Goal: Task Accomplishment & Management: Manage account settings

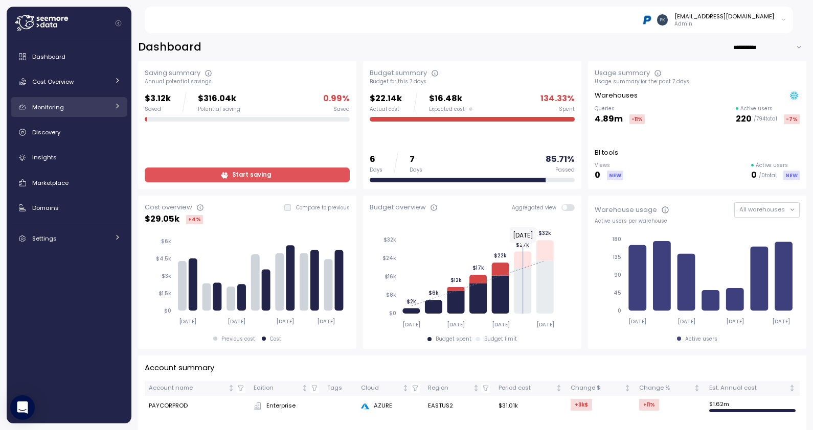
click at [60, 103] on span "Monitoring" at bounding box center [48, 107] width 32 height 8
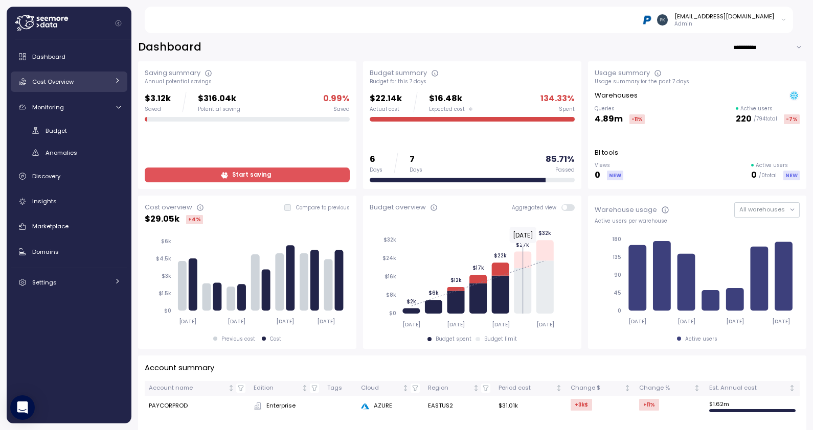
click at [58, 83] on span "Cost Overview" at bounding box center [52, 82] width 41 height 8
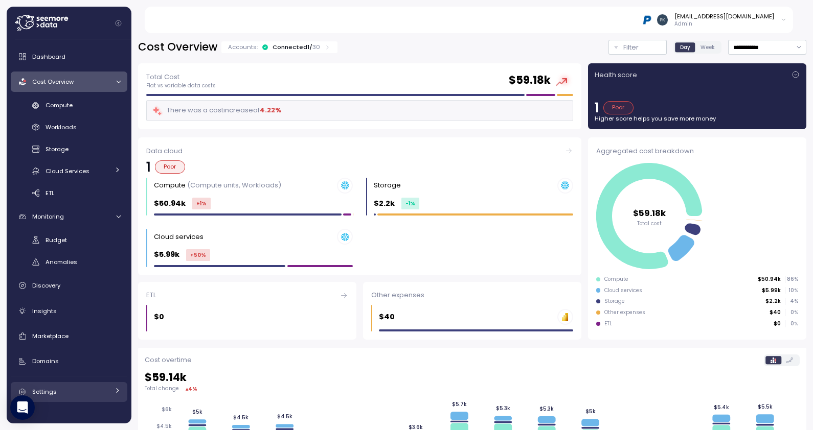
click at [64, 387] on div "Settings" at bounding box center [70, 392] width 77 height 10
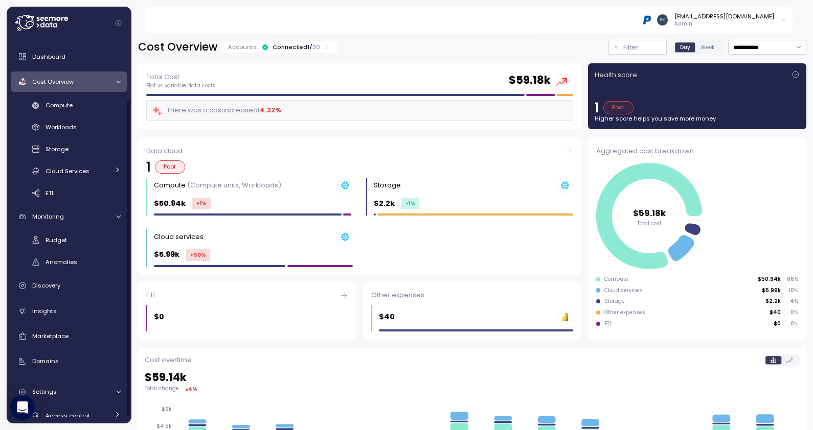
scroll to position [77, 0]
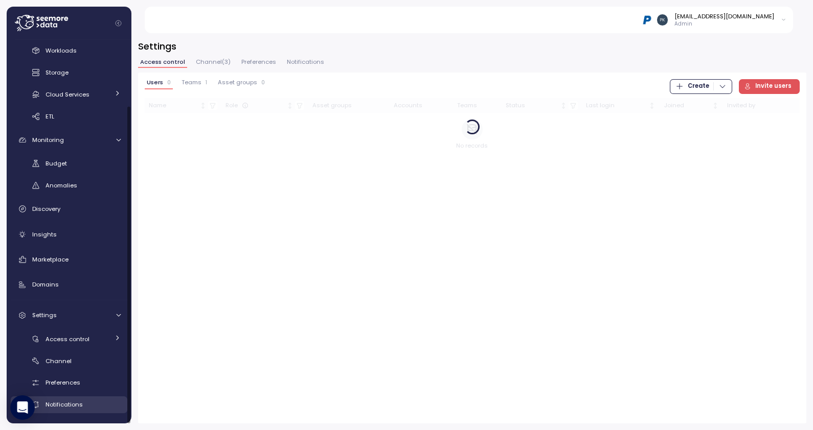
click at [64, 406] on span "Notifications" at bounding box center [63, 405] width 37 height 8
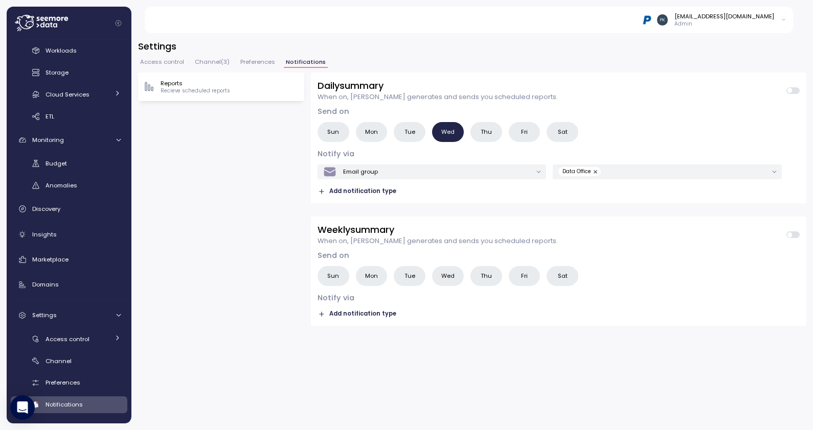
click at [367, 275] on span "Mon" at bounding box center [371, 276] width 13 height 11
click at [323, 312] on icon "button" at bounding box center [321, 314] width 7 height 7
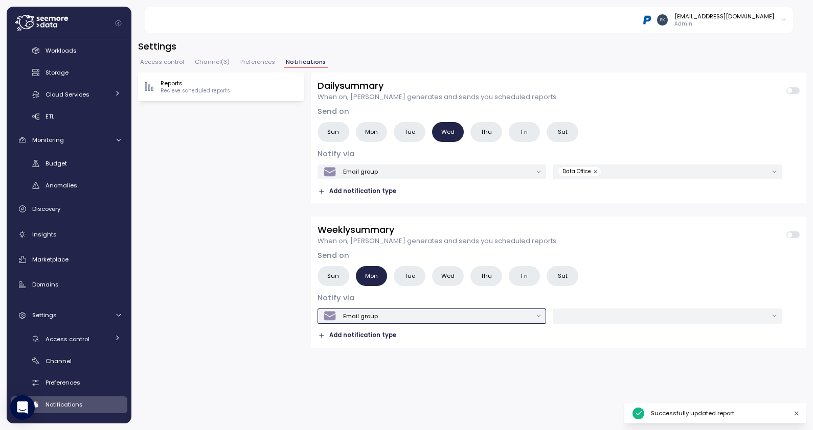
click at [373, 316] on div "Email group" at bounding box center [360, 316] width 35 height 8
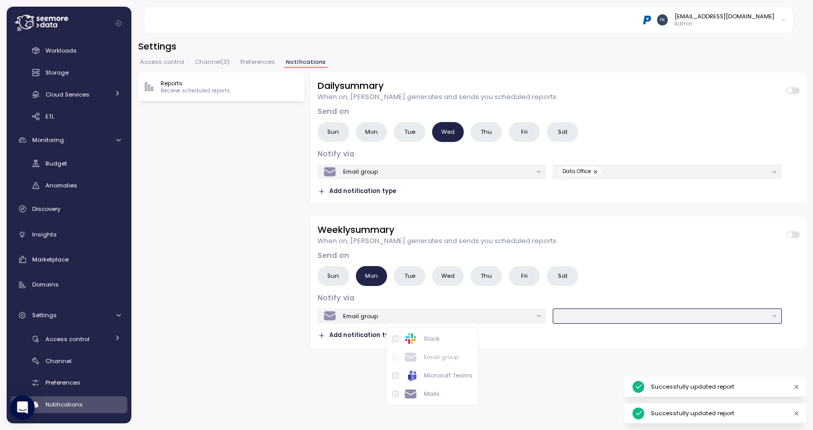
click at [616, 320] on input "text" at bounding box center [662, 316] width 209 height 9
click at [594, 335] on div "Data Office" at bounding box center [585, 336] width 33 height 8
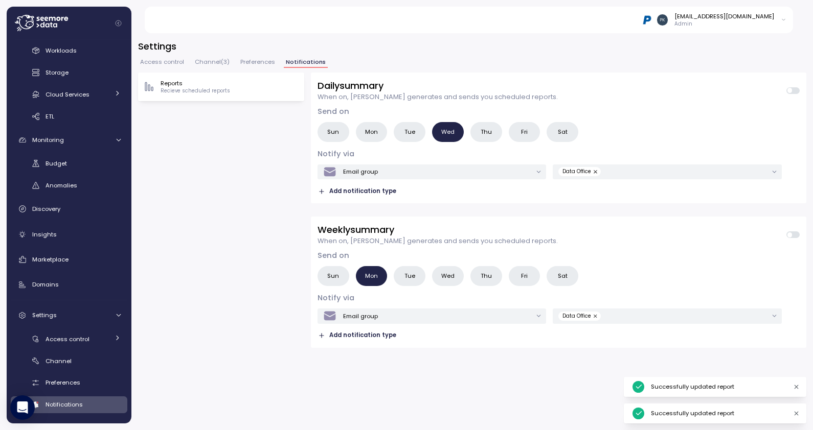
click at [519, 381] on div "Daily summary When on, [PERSON_NAME] generates and sends you scheduled reports.…" at bounding box center [558, 248] width 495 height 351
click at [795, 235] on span at bounding box center [796, 235] width 8 height 7
click at [283, 175] on div "Reports Recieve scheduled reports Daily summary When on, [PERSON_NAME] generate…" at bounding box center [472, 248] width 668 height 351
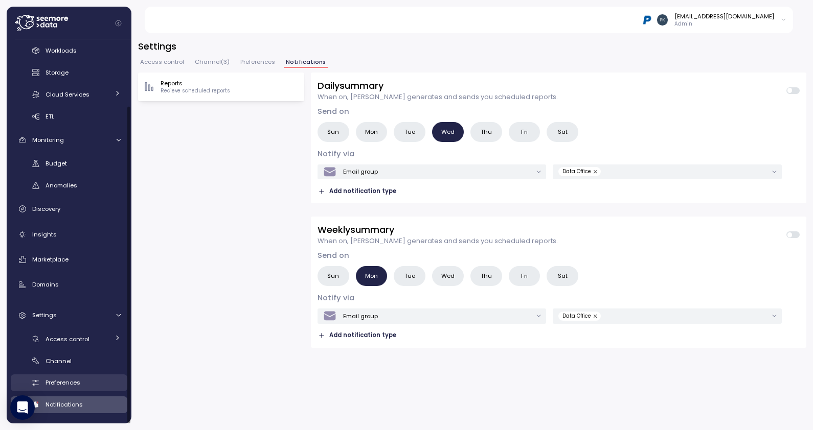
drag, startPoint x: 61, startPoint y: 382, endPoint x: 81, endPoint y: 374, distance: 20.9
click at [61, 382] on span "Preferences" at bounding box center [62, 383] width 35 height 8
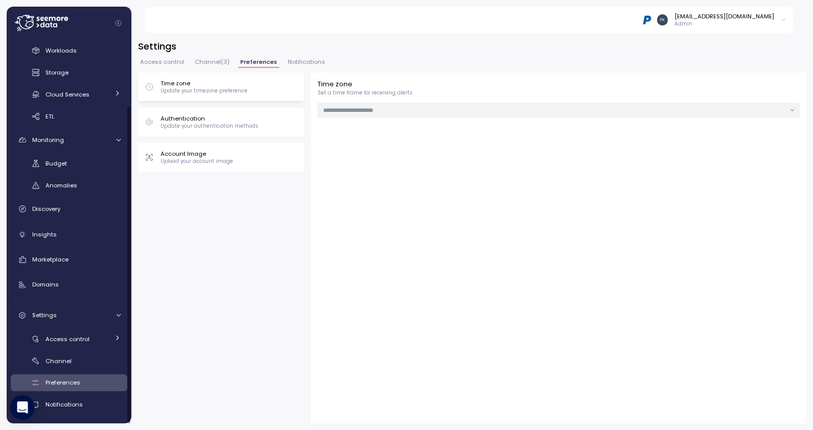
type input "**********"
click at [220, 130] on div "Authentication Update your authentication methods" at bounding box center [221, 122] width 166 height 29
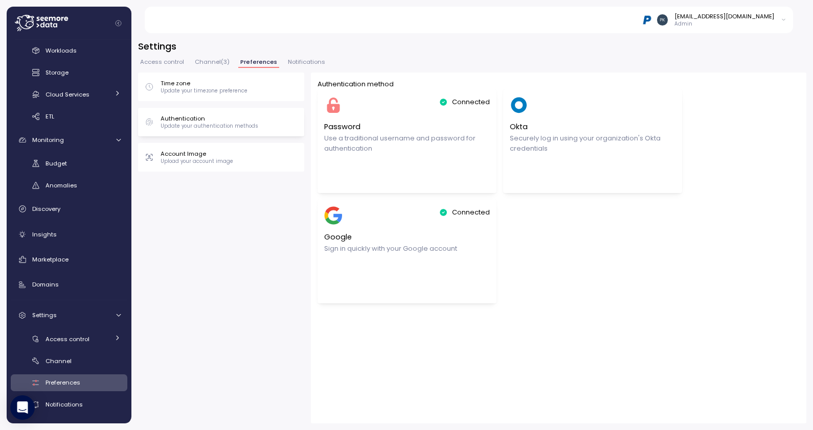
click at [191, 160] on p "Upload your account image" at bounding box center [196, 161] width 73 height 7
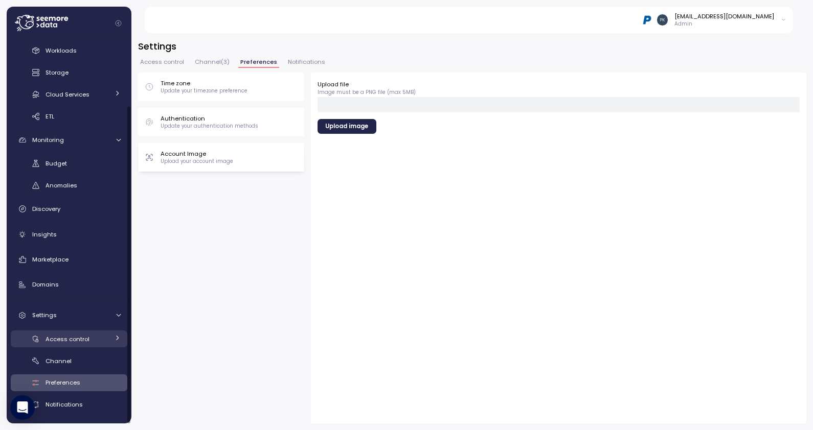
click at [74, 338] on span "Access control" at bounding box center [67, 339] width 44 height 8
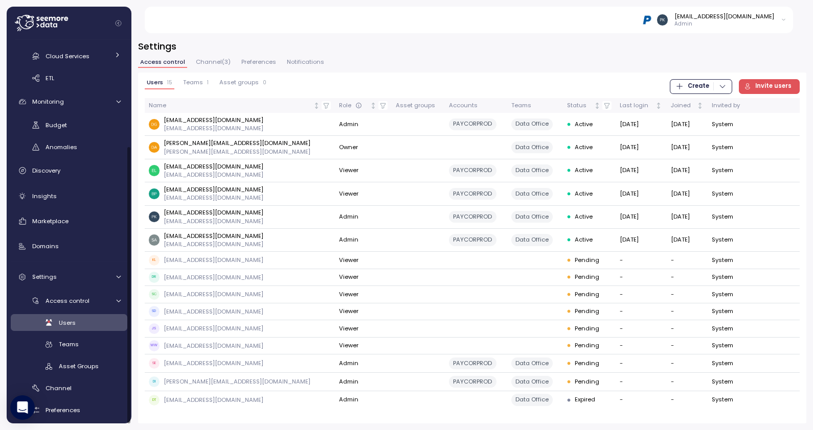
scroll to position [143, 0]
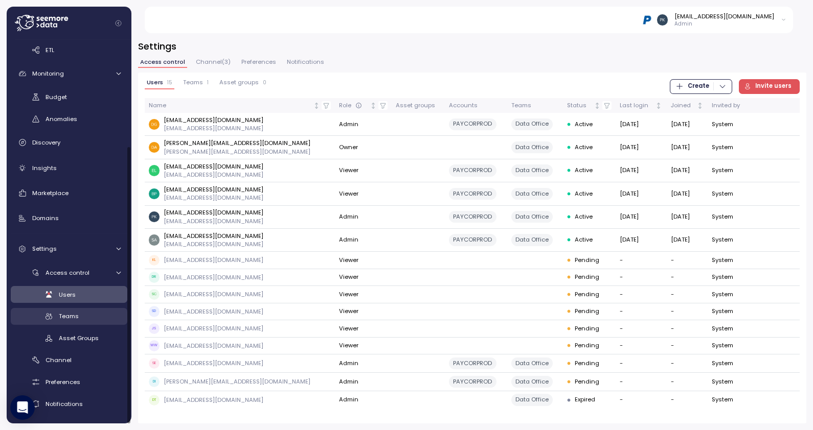
click at [72, 317] on span "Teams" at bounding box center [69, 316] width 20 height 8
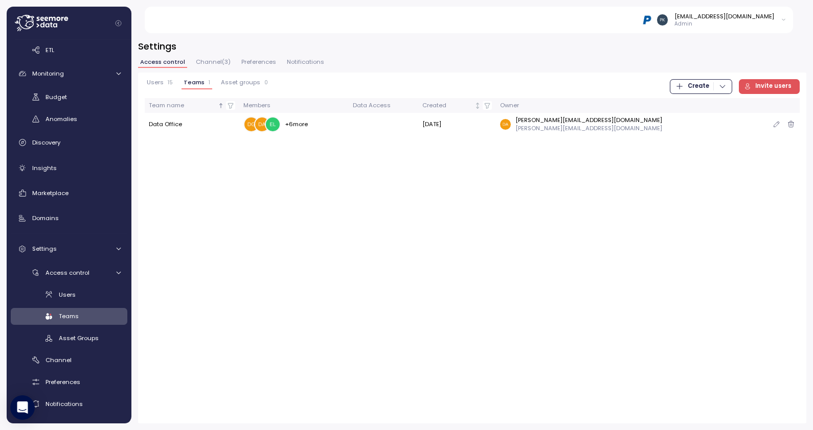
click at [773, 123] on icon "button" at bounding box center [776, 124] width 8 height 12
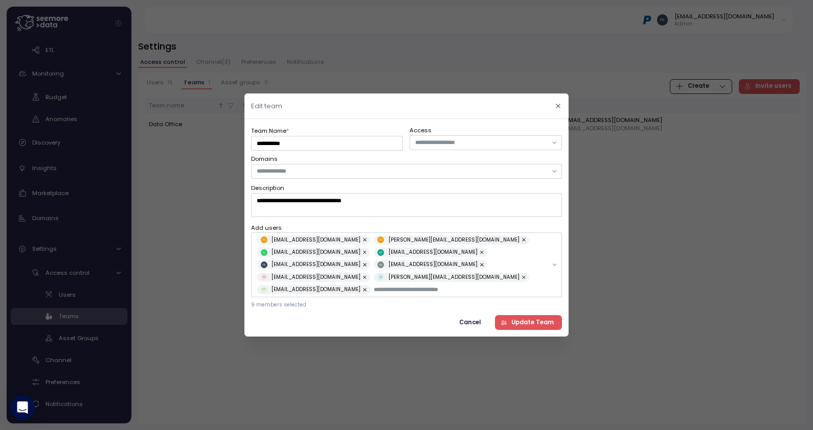
click at [473, 317] on span "Cancel" at bounding box center [469, 323] width 21 height 14
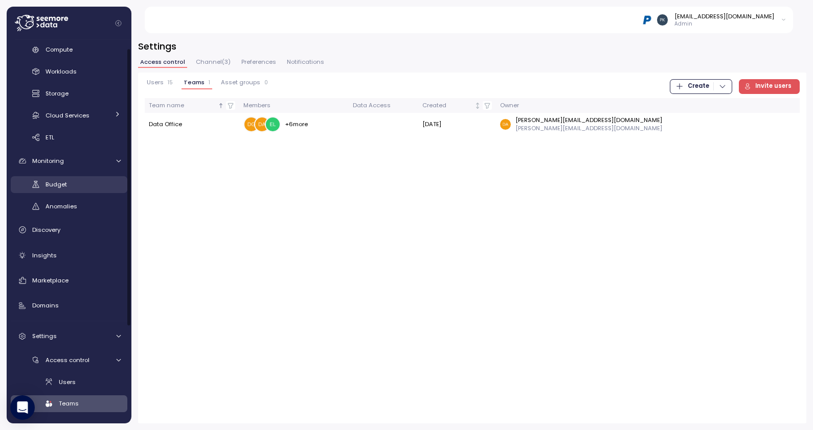
scroll to position [143, 0]
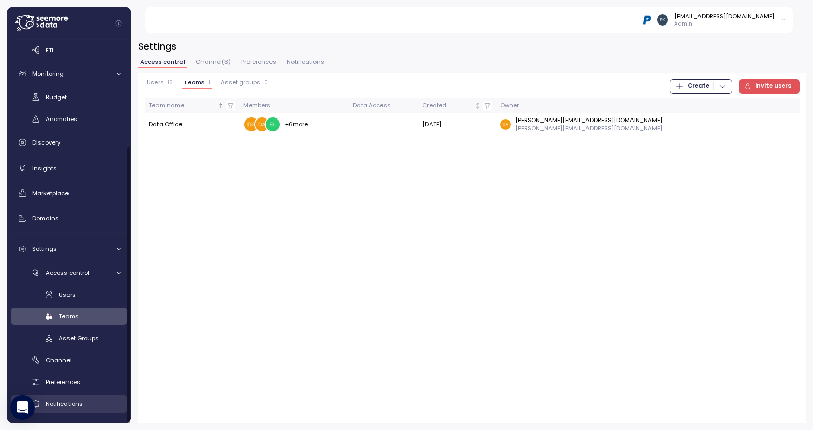
drag, startPoint x: 59, startPoint y: 405, endPoint x: 65, endPoint y: 400, distance: 8.4
click at [59, 405] on span "Notifications" at bounding box center [63, 404] width 37 height 8
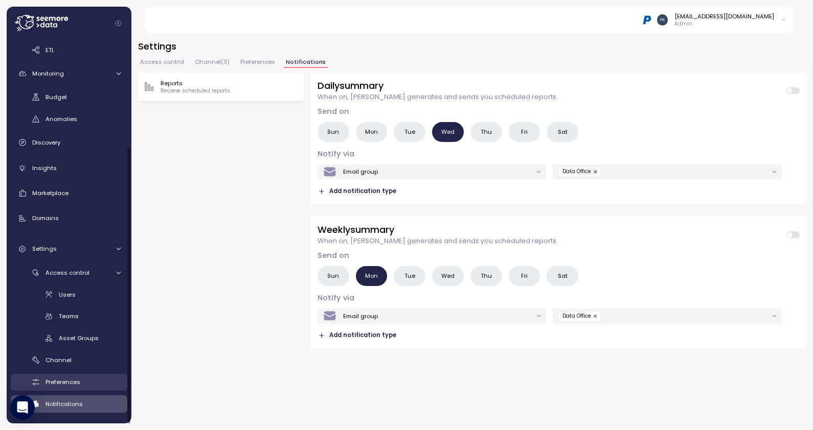
click at [64, 383] on span "Preferences" at bounding box center [62, 382] width 35 height 8
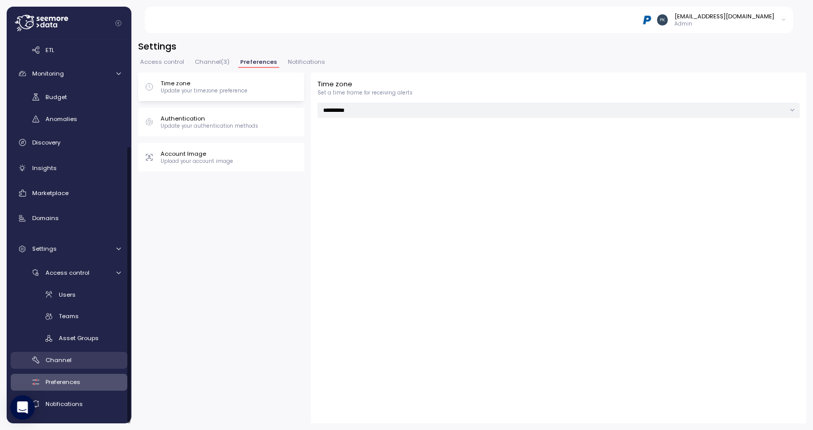
click at [62, 361] on span "Channel" at bounding box center [58, 360] width 26 height 8
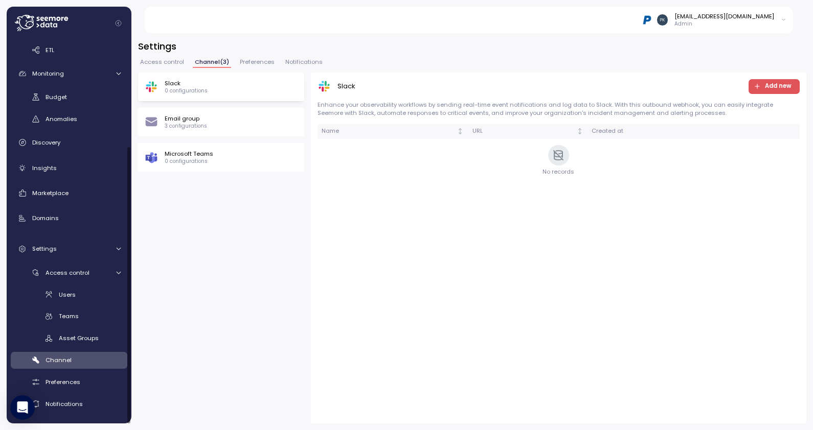
click at [213, 158] on div "Microsoft Teams 0 configurations" at bounding box center [221, 157] width 153 height 15
click at [772, 86] on span "Add new" at bounding box center [778, 87] width 27 height 14
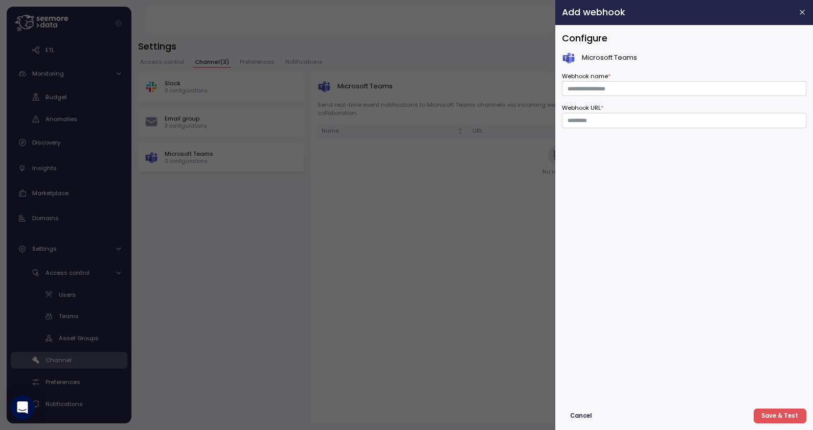
click at [587, 417] on span "Cancel" at bounding box center [580, 416] width 21 height 14
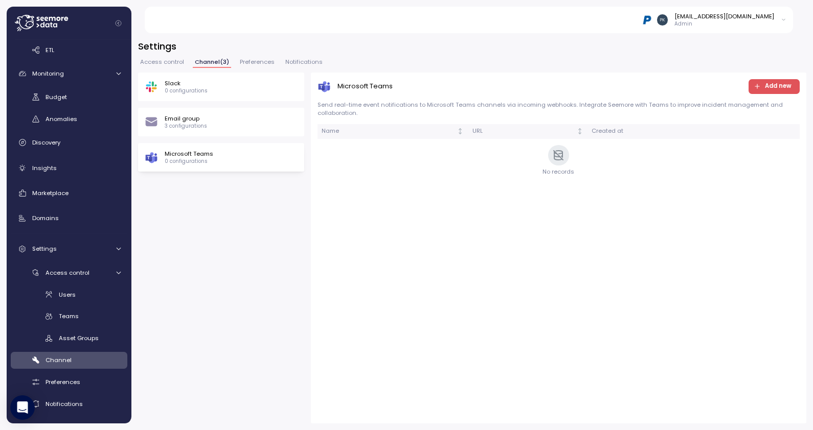
drag, startPoint x: 183, startPoint y: 169, endPoint x: 190, endPoint y: 167, distance: 6.5
click at [183, 169] on div "Microsoft Teams 0 configurations" at bounding box center [221, 157] width 166 height 29
click at [766, 84] on span "Add new" at bounding box center [778, 87] width 27 height 14
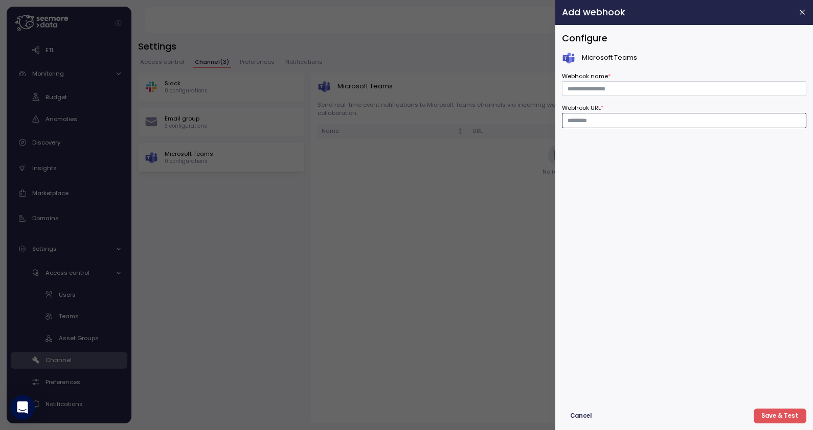
click at [607, 117] on input "Webhook URL *" at bounding box center [684, 120] width 244 height 15
paste input "**********"
click at [623, 124] on input "**********" at bounding box center [684, 120] width 244 height 15
paste input "**********"
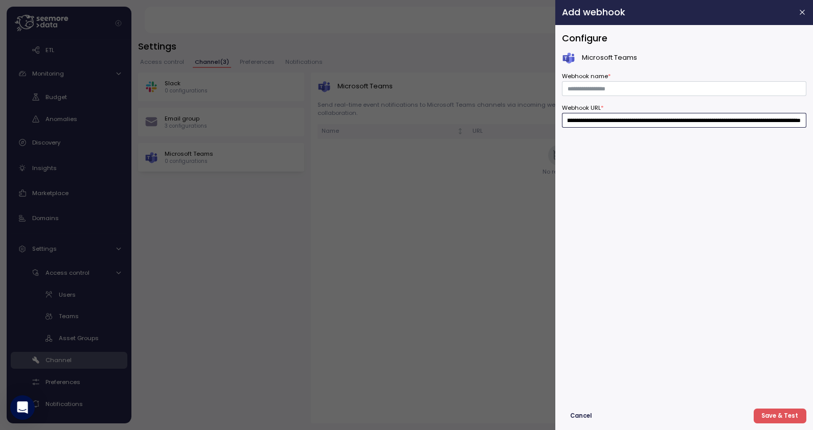
type input "**********"
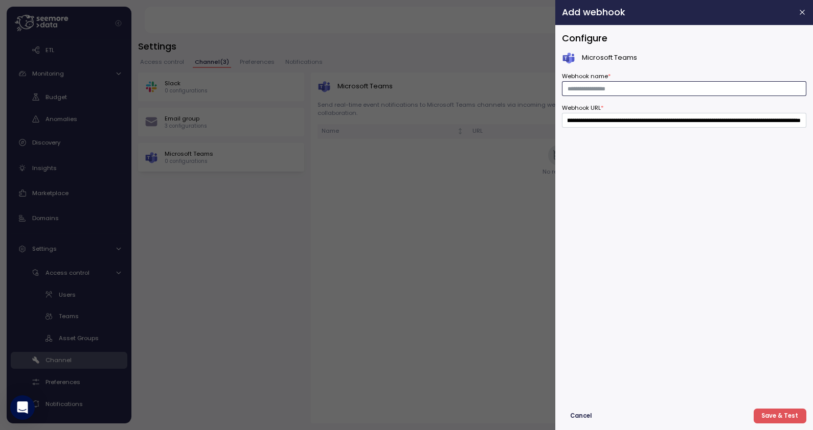
click at [621, 89] on input "Webhook name *" at bounding box center [684, 88] width 244 height 15
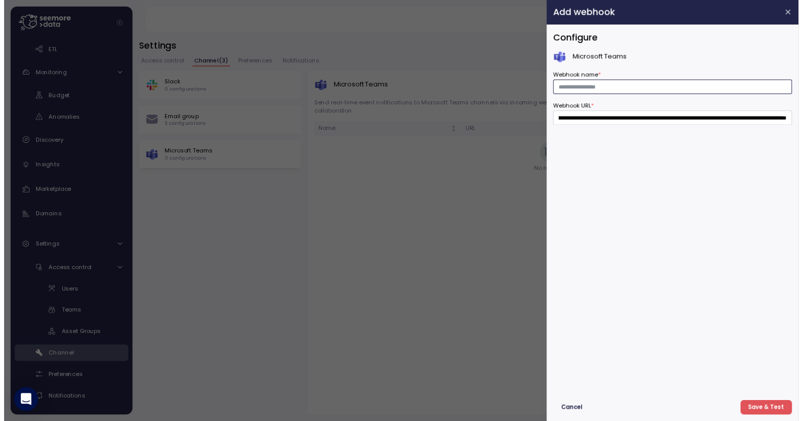
scroll to position [0, 0]
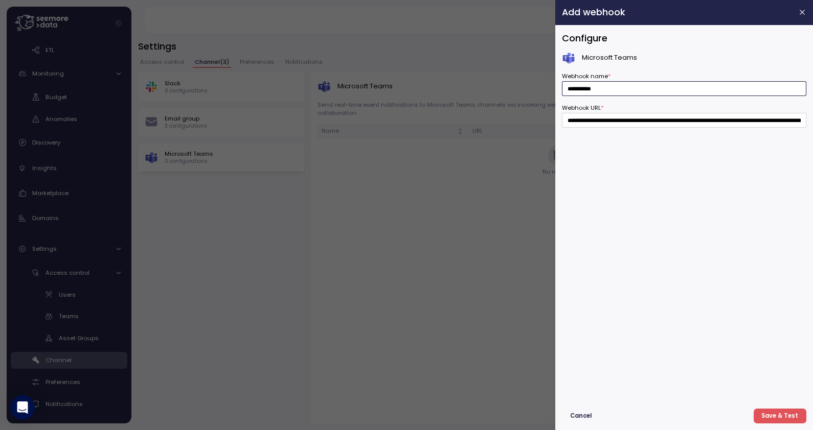
type input "**********"
click at [792, 417] on span "Save & Test" at bounding box center [779, 416] width 37 height 14
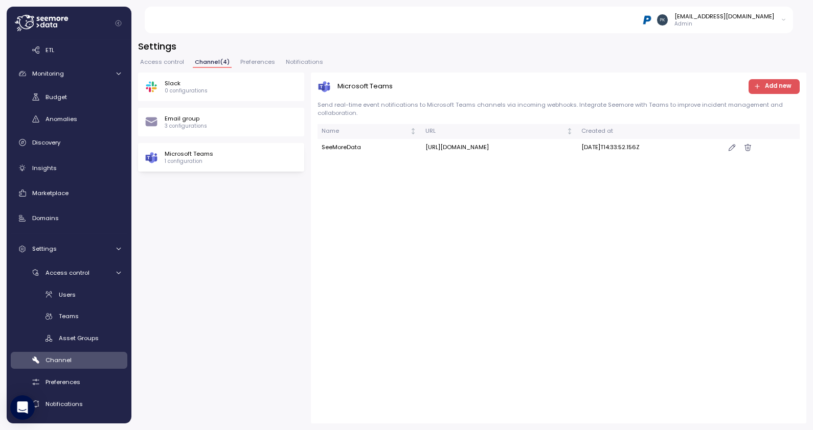
click at [212, 148] on div "Microsoft Teams 1 configuration" at bounding box center [221, 157] width 166 height 29
click at [38, 173] on link "Insights" at bounding box center [69, 168] width 117 height 20
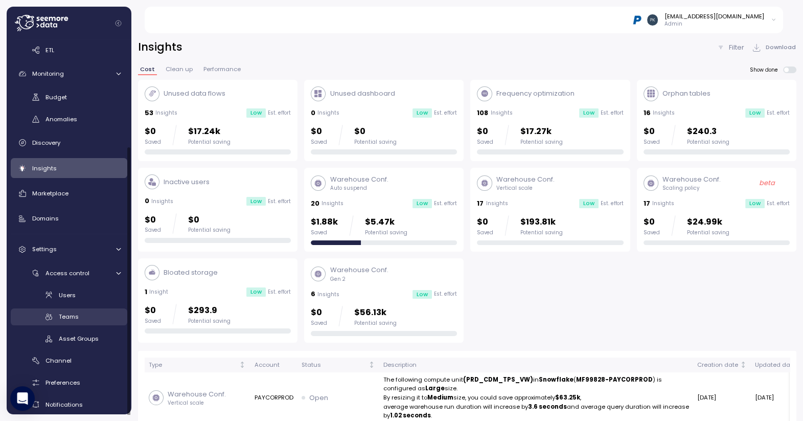
scroll to position [36, 0]
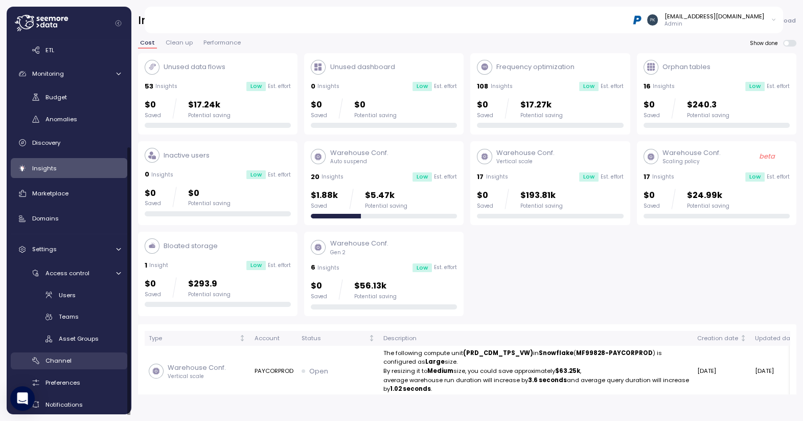
click at [59, 356] on span "Channel" at bounding box center [58, 360] width 26 height 8
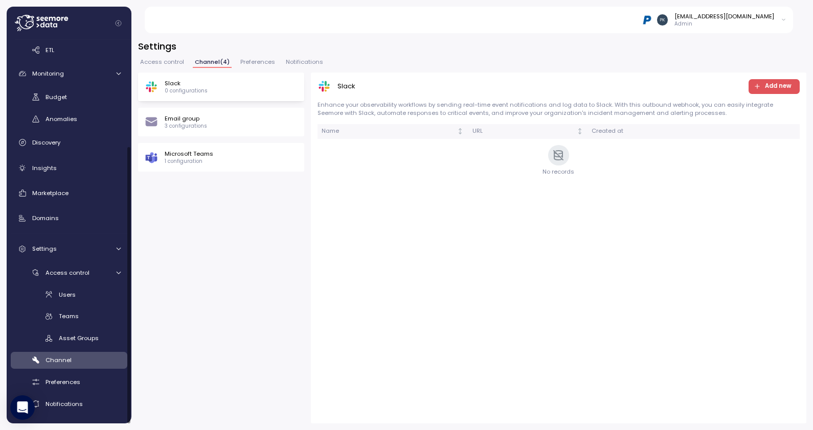
click at [210, 61] on span "Channel ( 4 )" at bounding box center [212, 62] width 35 height 6
click at [216, 127] on div "Email group 3 configurations" at bounding box center [221, 121] width 153 height 15
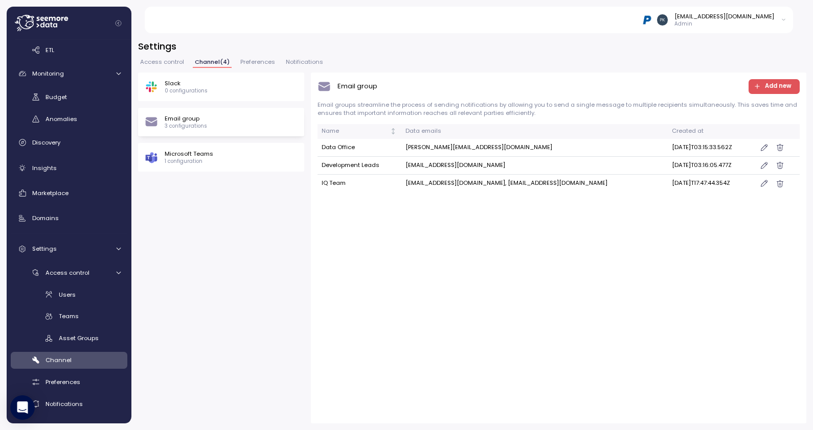
click at [211, 154] on p "Microsoft Teams" at bounding box center [189, 154] width 49 height 8
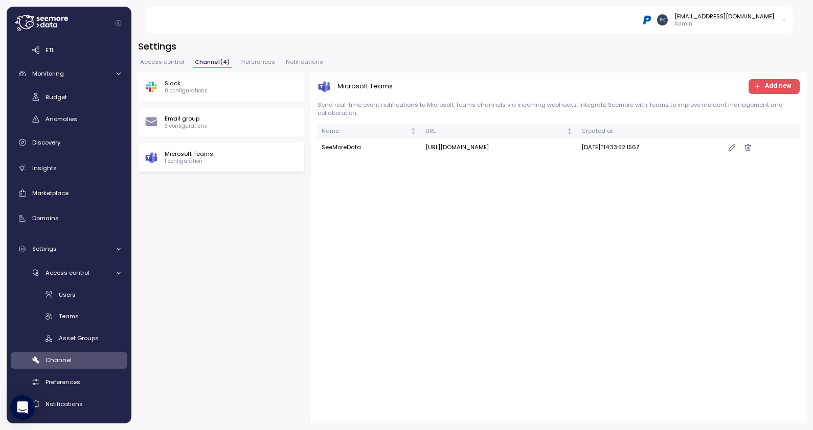
click at [735, 152] on icon "button" at bounding box center [731, 148] width 7 height 8
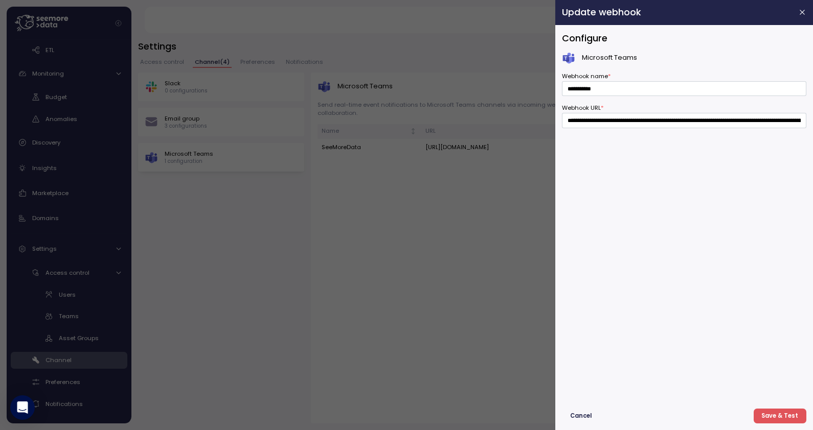
click at [580, 414] on span "Cancel" at bounding box center [580, 416] width 21 height 14
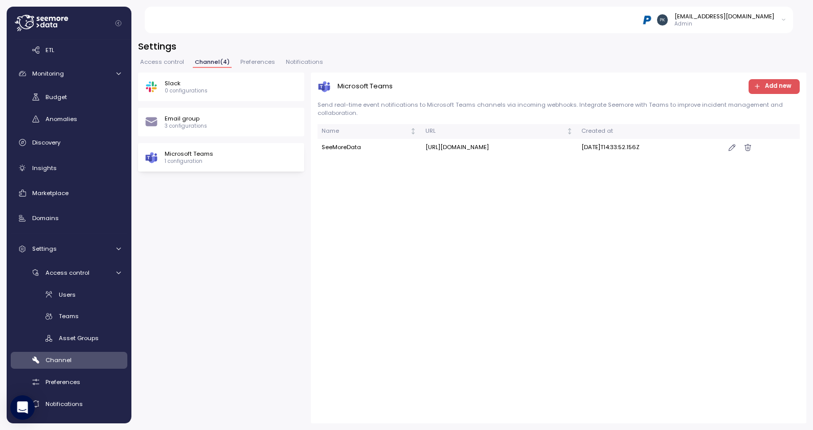
click at [735, 152] on icon "button" at bounding box center [731, 148] width 7 height 8
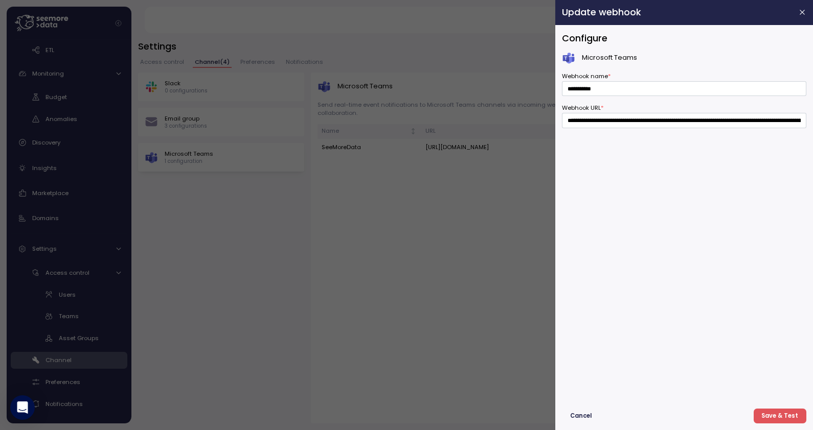
click at [781, 414] on span "Save & Test" at bounding box center [779, 416] width 37 height 14
